Goal: Task Accomplishment & Management: Complete application form

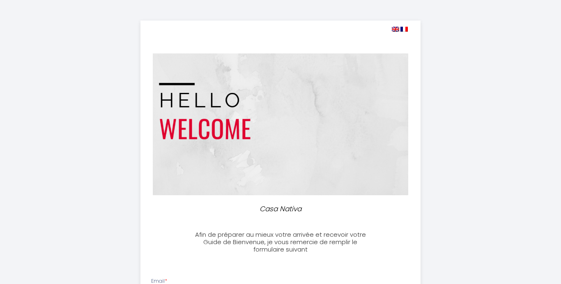
select select
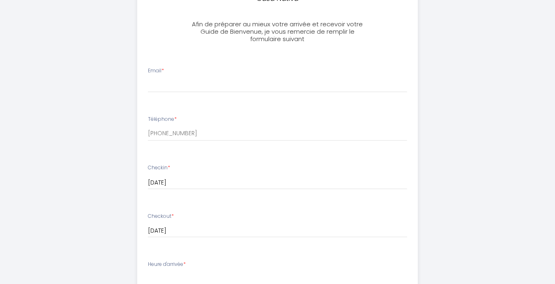
scroll to position [211, 0]
click at [165, 85] on input "Email *" at bounding box center [277, 84] width 259 height 15
type input "[EMAIL_ADDRESS][DOMAIN_NAME]"
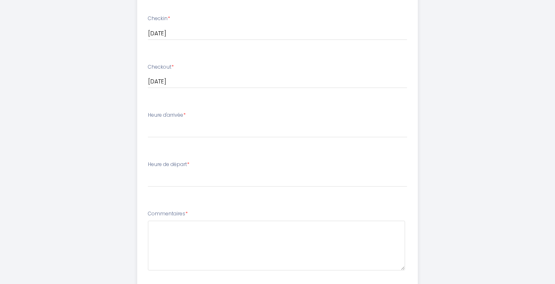
scroll to position [363, 0]
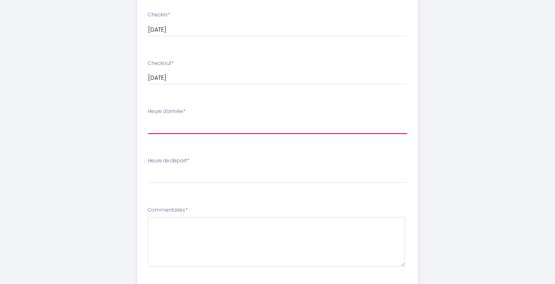
click at [198, 128] on select "16:00 16:30 17:00 17:30 18:00 18:30 19:00 19:30 20:00 20:30 21:00 21:30 22:00 2…" at bounding box center [277, 126] width 259 height 16
select select "17:00"
click at [148, 118] on select "16:00 16:30 17:00 17:30 18:00 18:30 19:00 19:30 20:00 20:30 21:00 21:30 22:00 2…" at bounding box center [277, 126] width 259 height 16
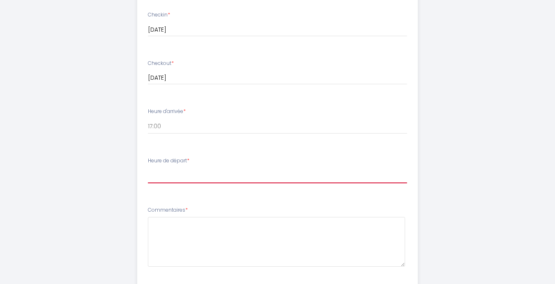
click at [165, 179] on select "00:00 00:30 01:00 01:30 02:00 02:30 03:00 03:30 04:00 04:30 05:00 05:30 06:00 0…" at bounding box center [277, 176] width 259 height 16
select select "10:00"
click at [148, 168] on select "00:00 00:30 01:00 01:30 02:00 02:30 03:00 03:30 04:00 04:30 05:00 05:30 06:00 0…" at bounding box center [277, 176] width 259 height 16
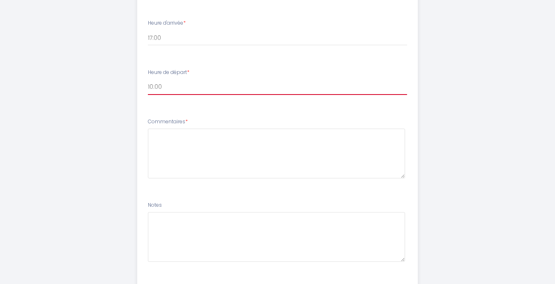
scroll to position [450, 0]
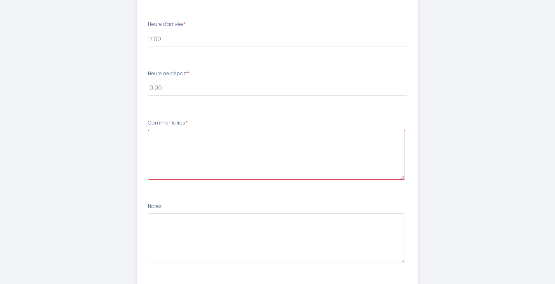
click at [167, 143] on textarea at bounding box center [276, 155] width 257 height 50
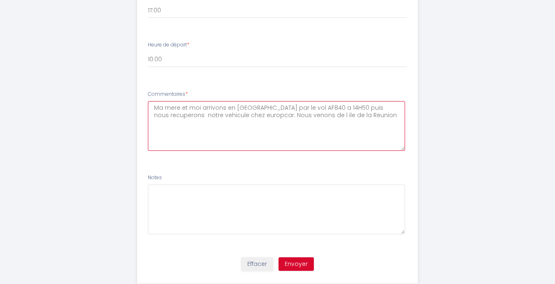
scroll to position [478, 0]
click at [178, 120] on textarea "Ma mere et moi arrivons en [GEOGRAPHIC_DATA] par le vol AF840 a 14H50 puis nous…" at bounding box center [276, 127] width 257 height 50
click at [179, 118] on textarea "Ma mère et moi arrivons en [GEOGRAPHIC_DATA] par le vol AF840 a 14H50 puis nous…" at bounding box center [276, 127] width 257 height 50
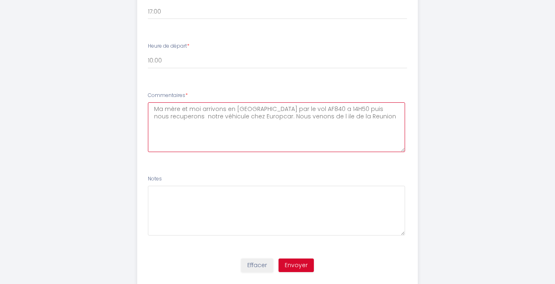
click at [328, 119] on textarea "Ma mère et moi arrivons en [GEOGRAPHIC_DATA] par le vol AF840 a 14H50 puis nous…" at bounding box center [276, 127] width 257 height 50
click at [384, 109] on textarea "Ma mère et moi arrivons en [GEOGRAPHIC_DATA] par le vol AF840 a 14H50 puis nous…" at bounding box center [276, 127] width 257 height 50
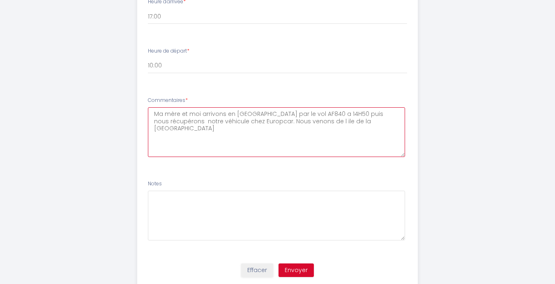
scroll to position [474, 0]
click at [336, 120] on textarea "Ma mère et moi arrivons en [GEOGRAPHIC_DATA] par le vol AF840 a 14H50 puis nous…" at bounding box center [276, 131] width 257 height 50
click at [284, 121] on textarea "Ma mère et moi arrivons en [GEOGRAPHIC_DATA] par le vol AF840 a 14H50 puis nous…" at bounding box center [276, 131] width 257 height 50
type textarea "Ma mère et moi arrivons en [GEOGRAPHIC_DATA] par le vol AF840 a 14H50 puis nous…"
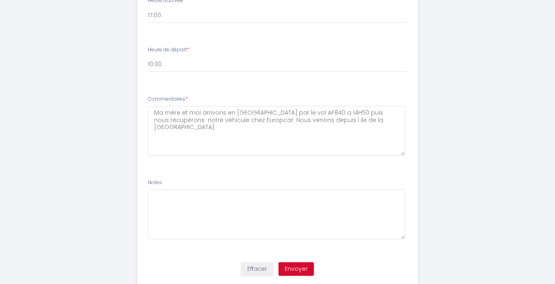
click at [327, 181] on div "Notes" at bounding box center [277, 209] width 259 height 60
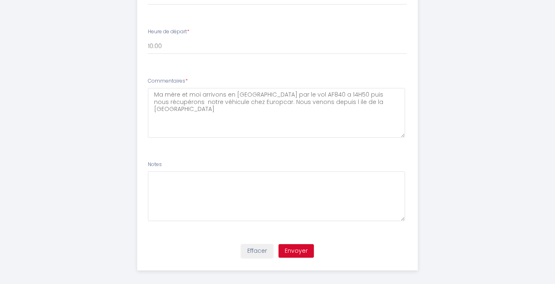
scroll to position [499, 0]
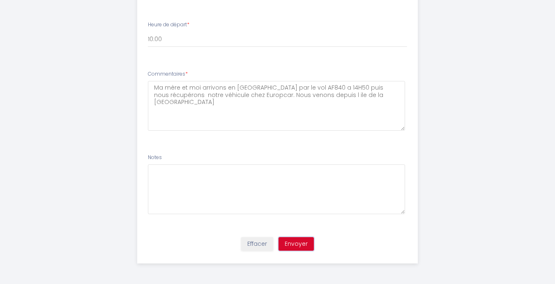
click at [303, 245] on button "Envoyer" at bounding box center [296, 244] width 35 height 14
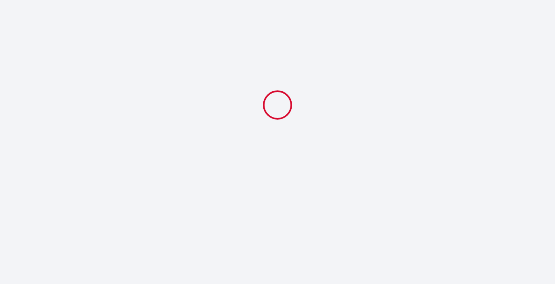
scroll to position [0, 0]
select select "17:00"
select select "10:00"
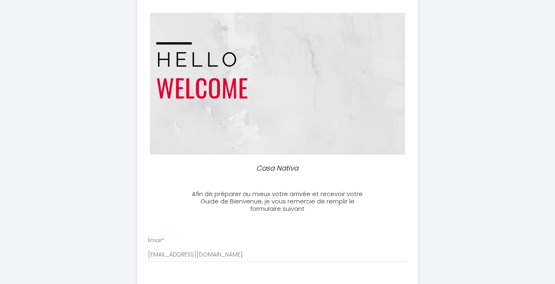
scroll to position [50, 0]
